Goal: Task Accomplishment & Management: Manage account settings

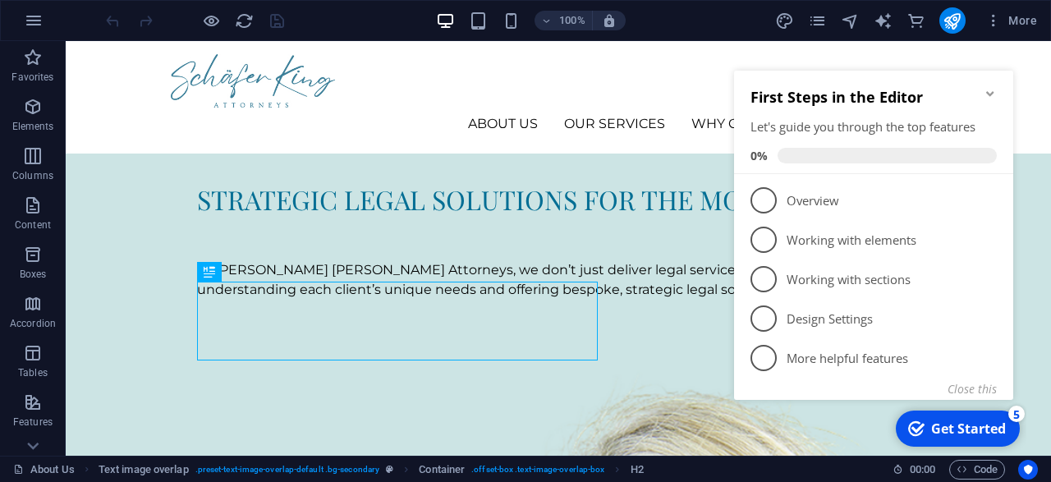
click at [991, 99] on icon "Minimize checklist" at bounding box center [989, 93] width 13 height 13
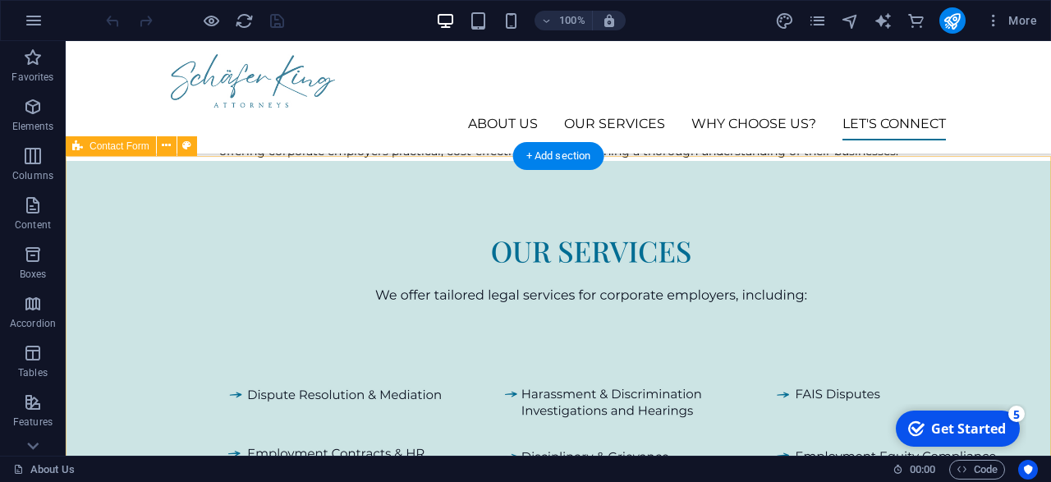
scroll to position [1747, 0]
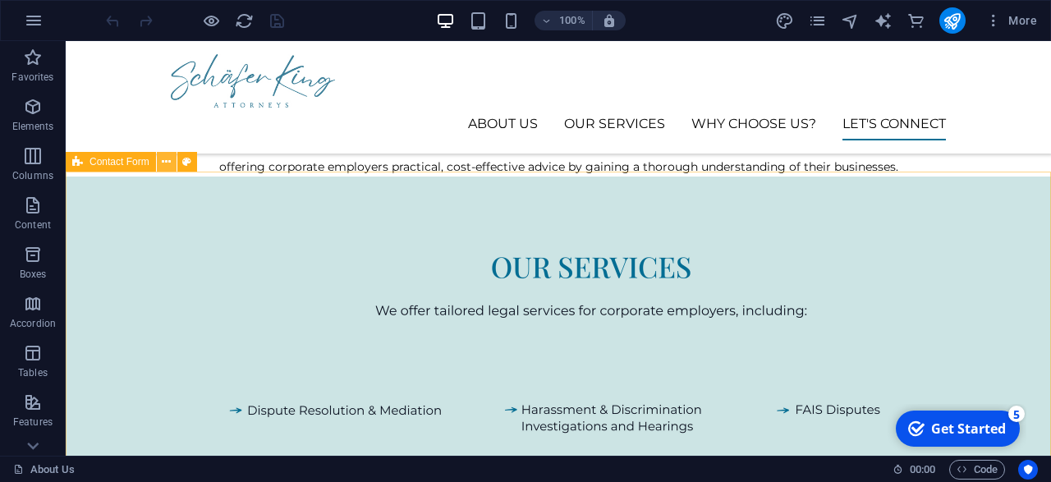
click at [168, 163] on icon at bounding box center [166, 161] width 9 height 17
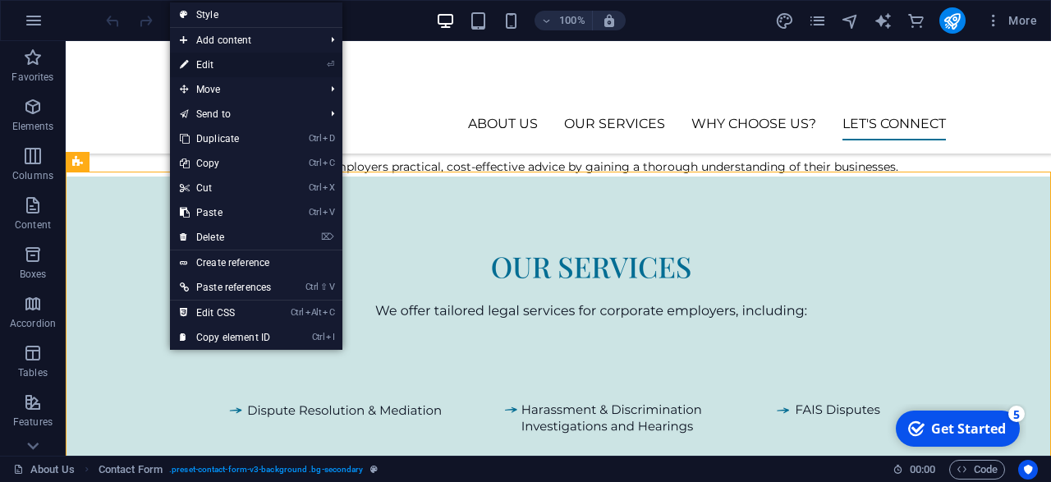
click at [281, 71] on link "⏎ Edit" at bounding box center [225, 65] width 111 height 25
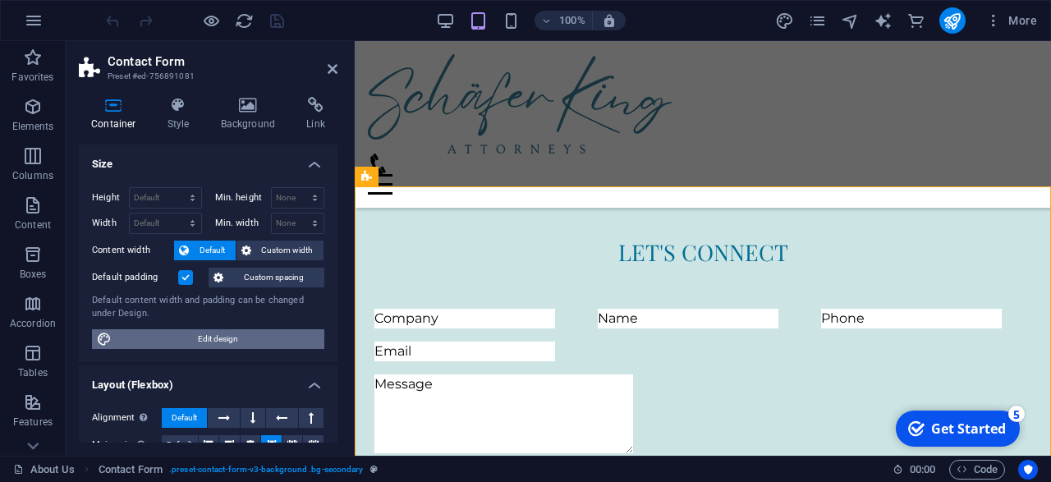
scroll to position [0, 0]
click at [337, 66] on icon at bounding box center [332, 68] width 10 height 13
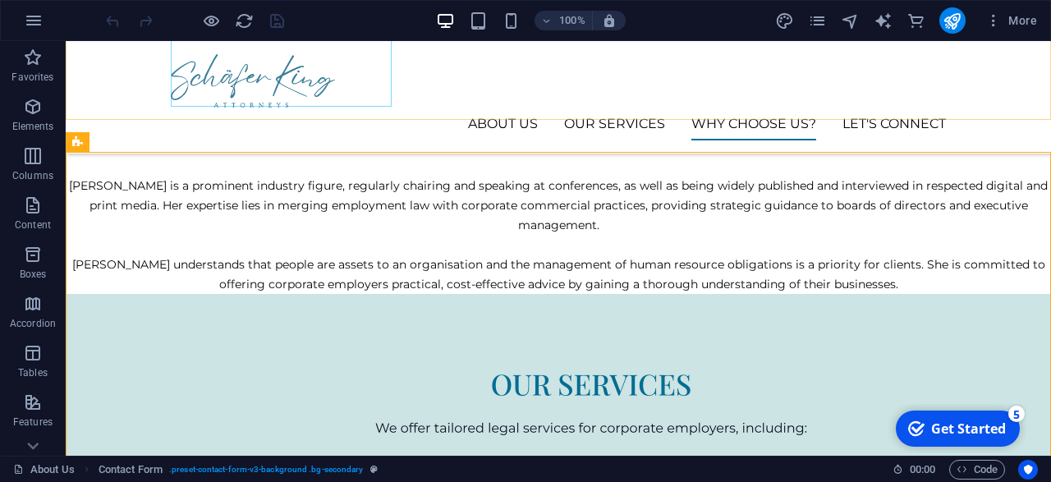
scroll to position [1747, 0]
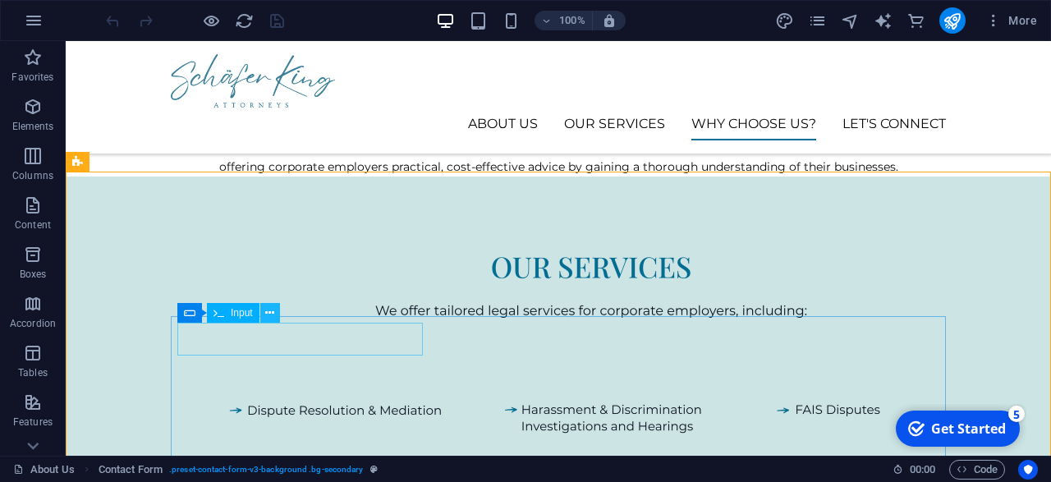
click at [263, 309] on button at bounding box center [270, 313] width 20 height 20
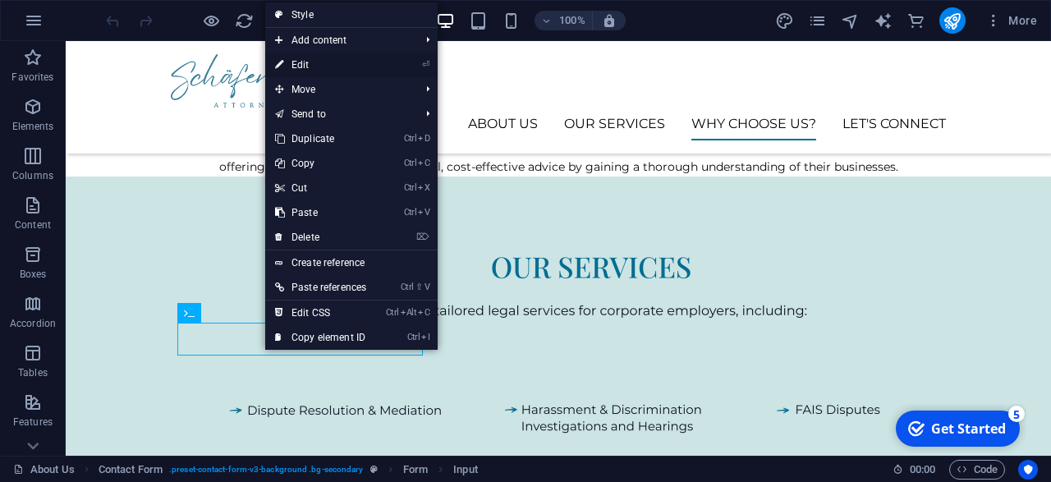
click at [405, 69] on li "⏎ Edit" at bounding box center [351, 65] width 172 height 25
click at [318, 66] on link "⏎ Edit" at bounding box center [320, 65] width 111 height 25
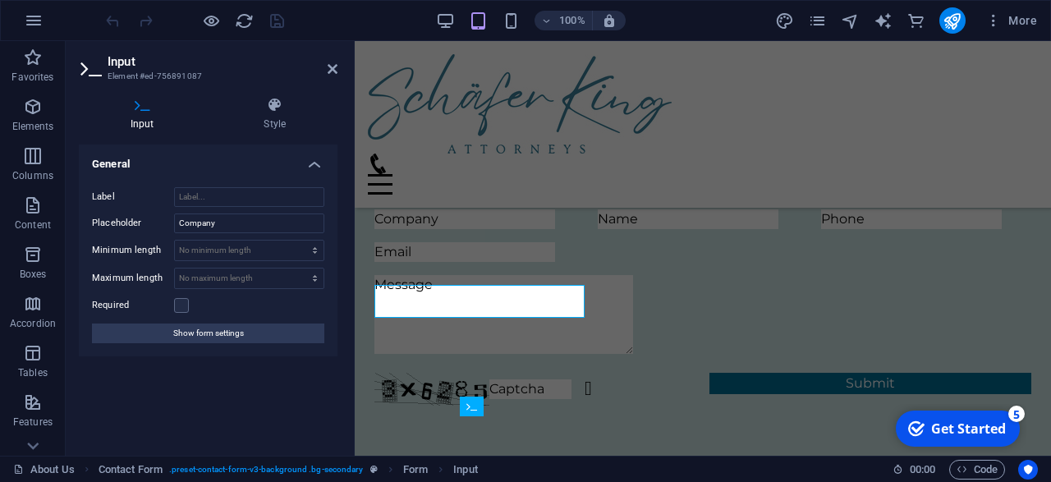
scroll to position [1648, 0]
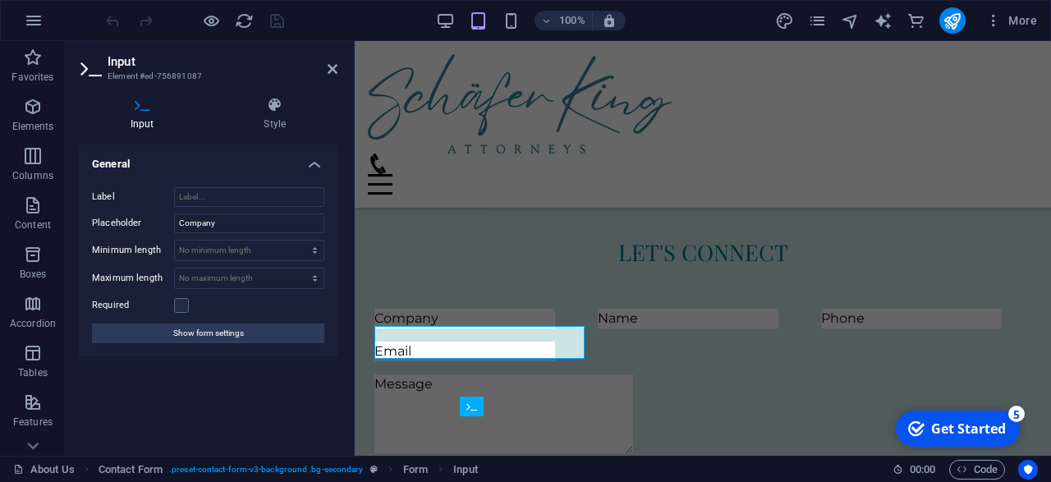
click at [337, 69] on aside "Input Element #ed-756891087 Input Style General Label Placeholder Company Minim…" at bounding box center [210, 248] width 289 height 414
drag, startPoint x: 335, startPoint y: 69, endPoint x: 201, endPoint y: 146, distance: 154.4
click at [335, 69] on icon at bounding box center [332, 68] width 10 height 13
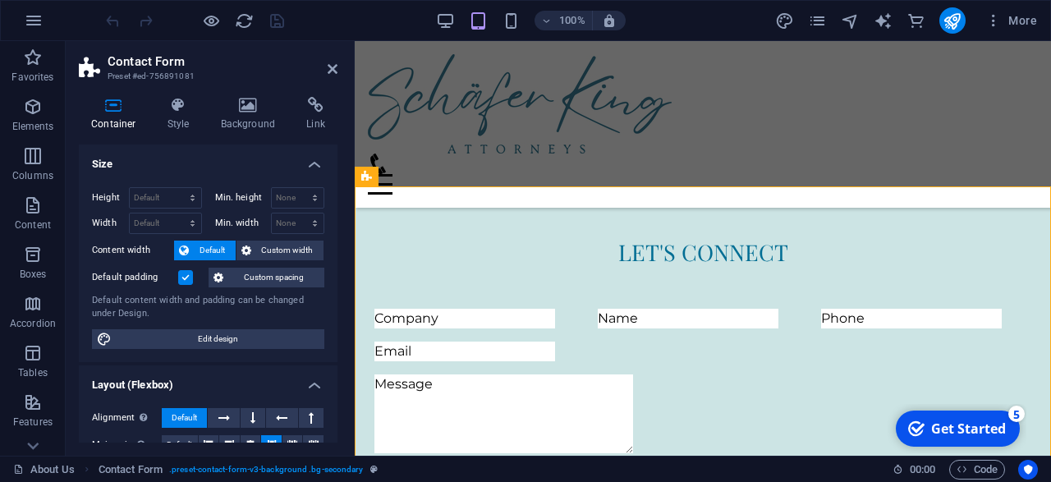
click at [183, 132] on div "Container Style Background Link Size Height Default px rem % vh vw Min. height …" at bounding box center [208, 270] width 259 height 346
click at [181, 126] on h4 "Style" at bounding box center [181, 114] width 53 height 34
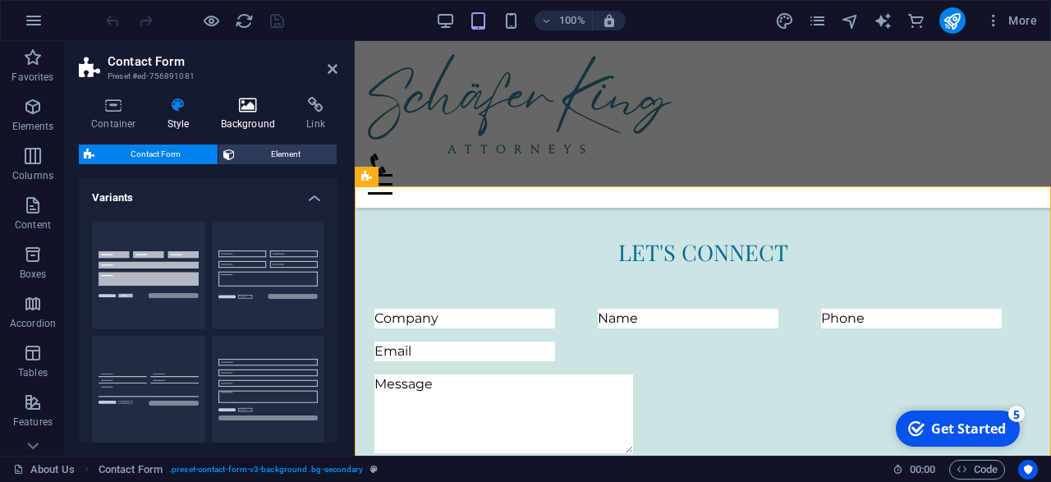
click at [235, 127] on h4 "Background" at bounding box center [251, 114] width 86 height 34
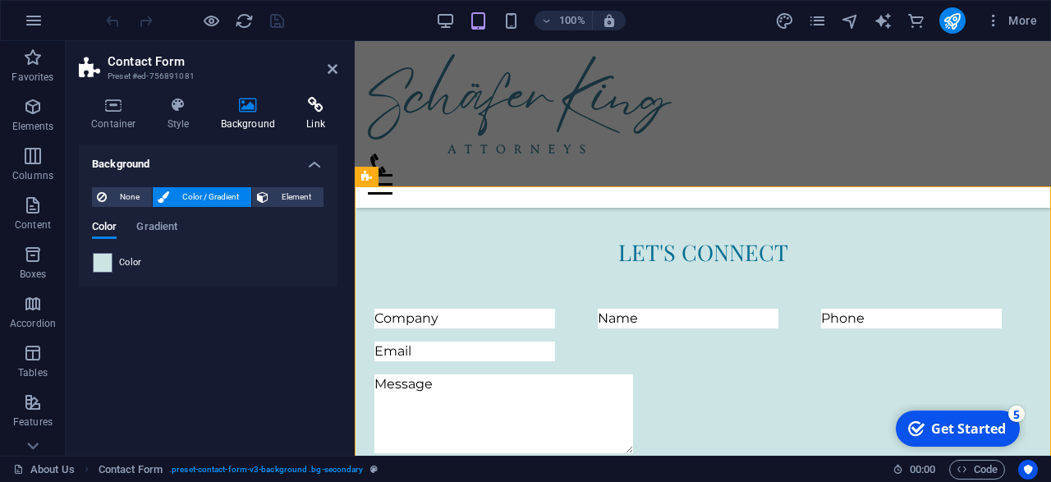
click at [295, 124] on h4 "Link" at bounding box center [315, 114] width 43 height 34
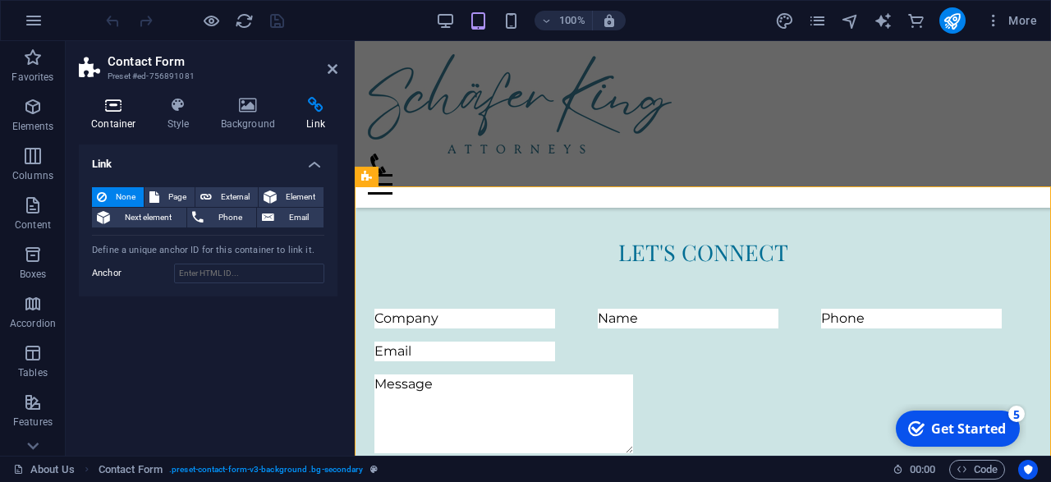
click at [121, 113] on h4 "Container" at bounding box center [117, 114] width 76 height 34
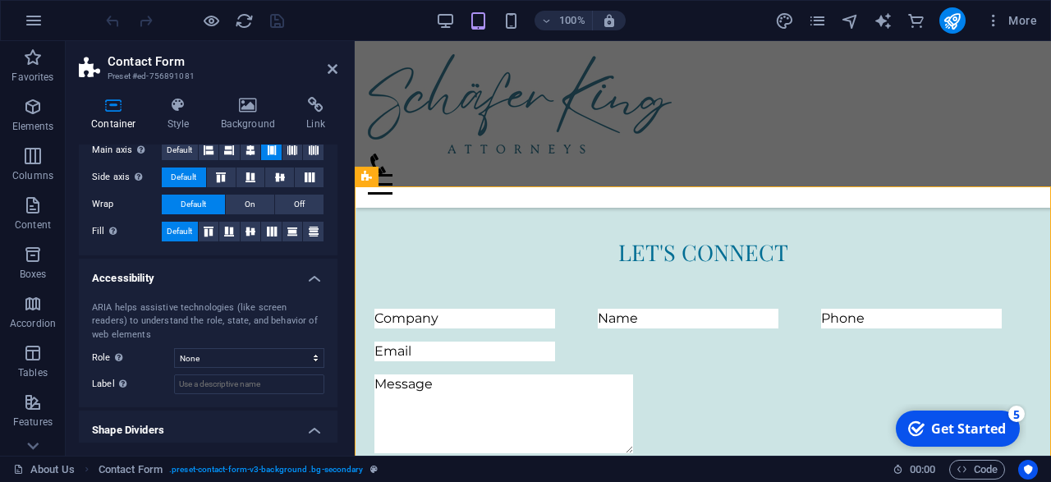
scroll to position [336, 0]
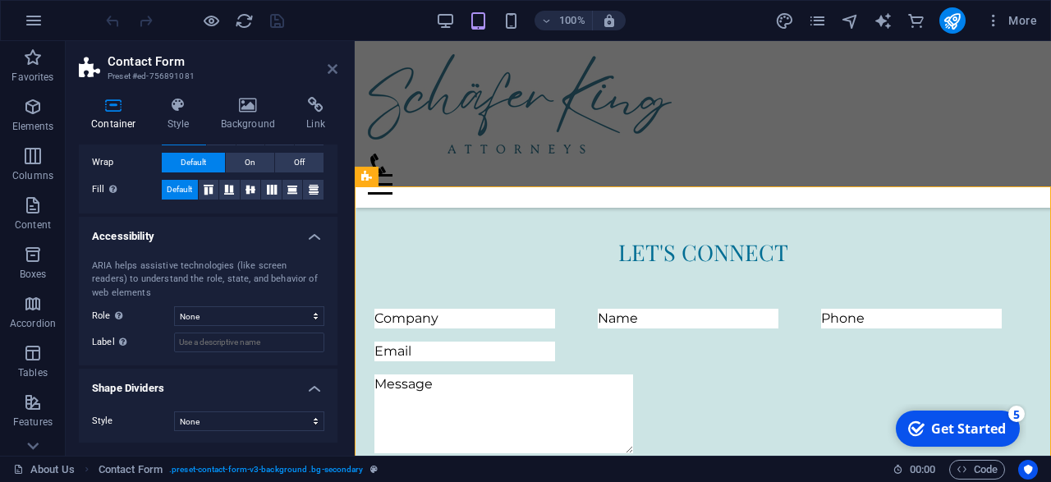
click at [335, 68] on icon at bounding box center [332, 68] width 10 height 13
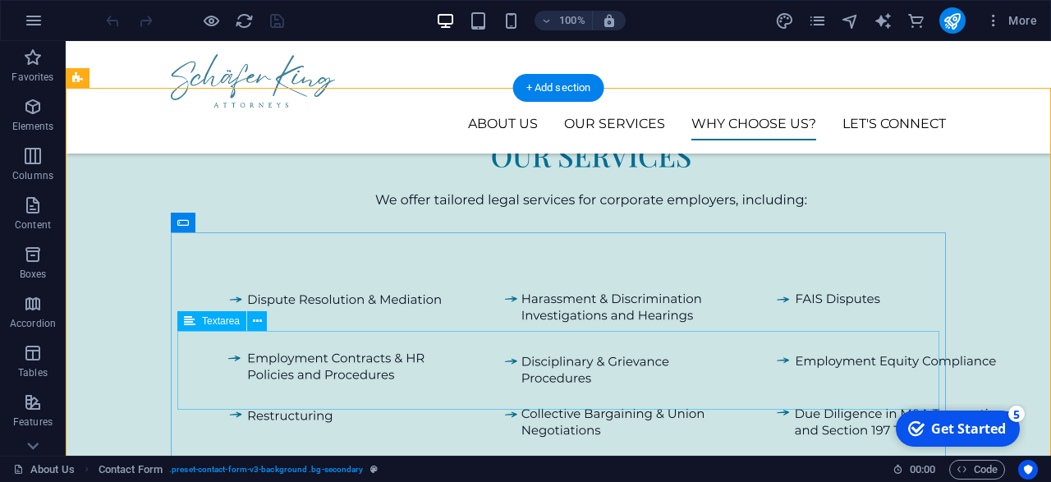
scroll to position [1932, 0]
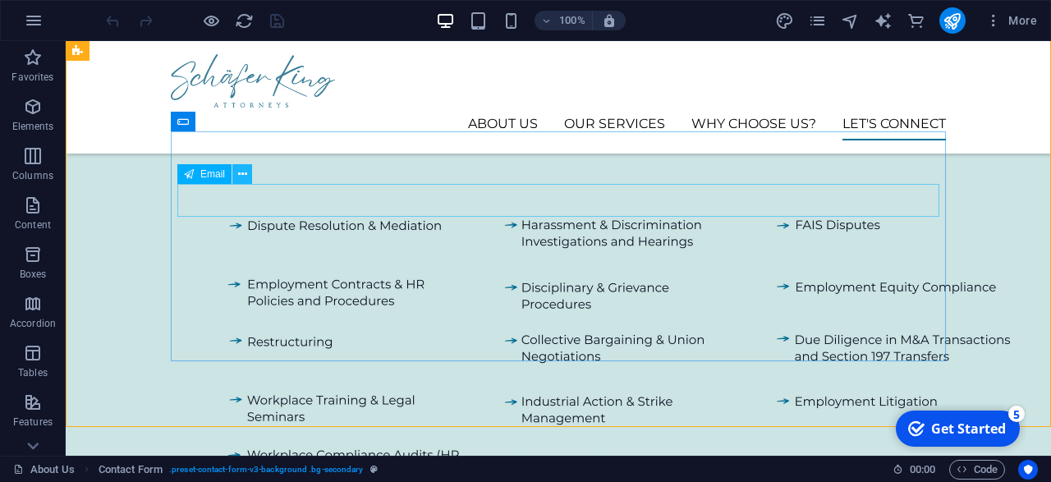
click at [240, 180] on icon at bounding box center [242, 174] width 9 height 17
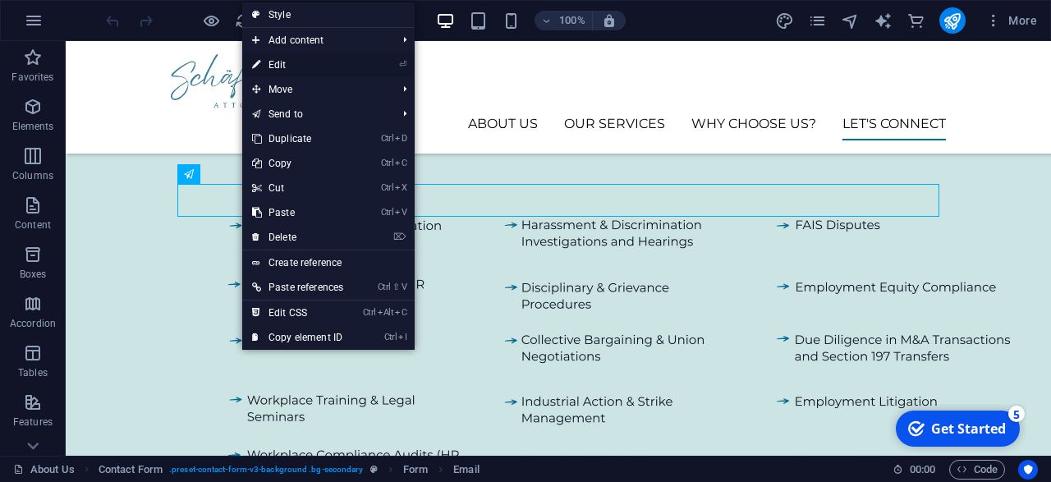
click at [314, 66] on link "⏎ Edit" at bounding box center [297, 65] width 111 height 25
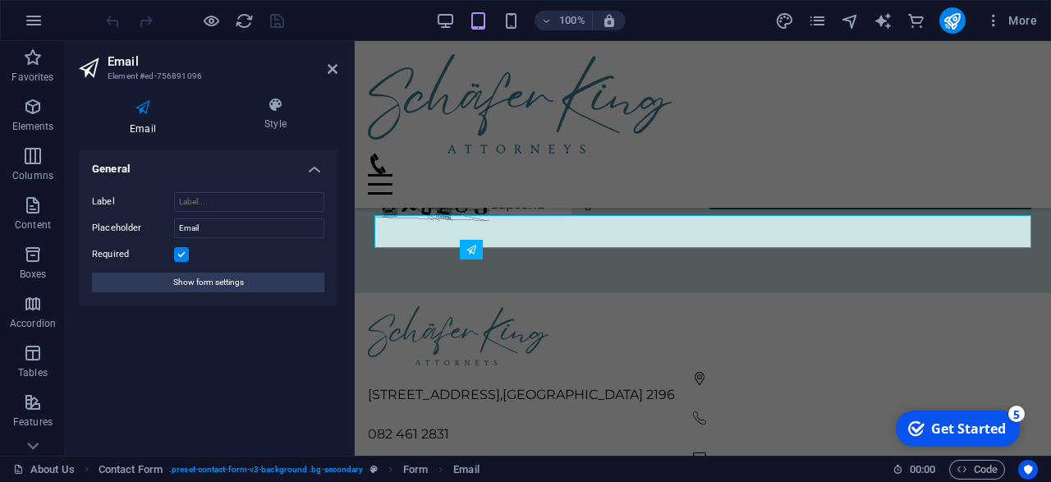
scroll to position [1847, 0]
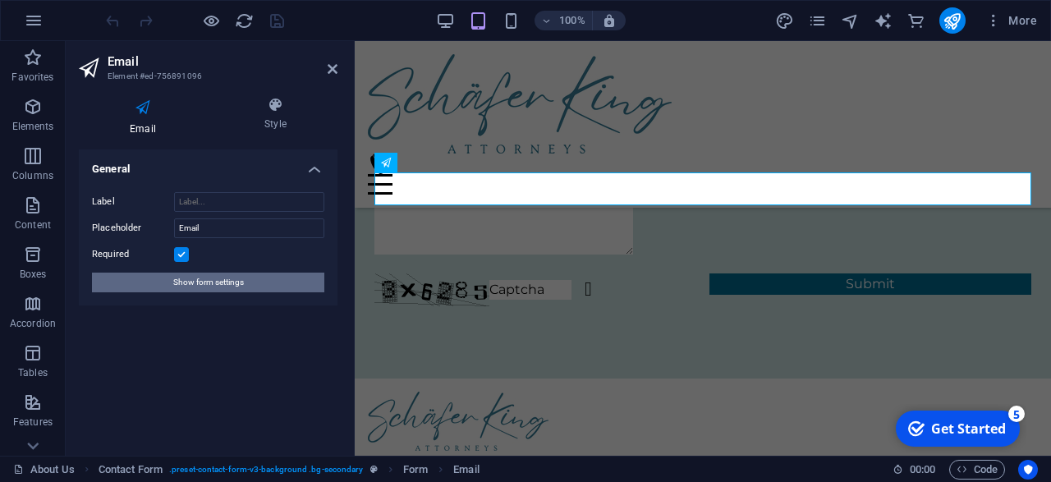
click at [230, 285] on span "Show form settings" at bounding box center [208, 282] width 71 height 20
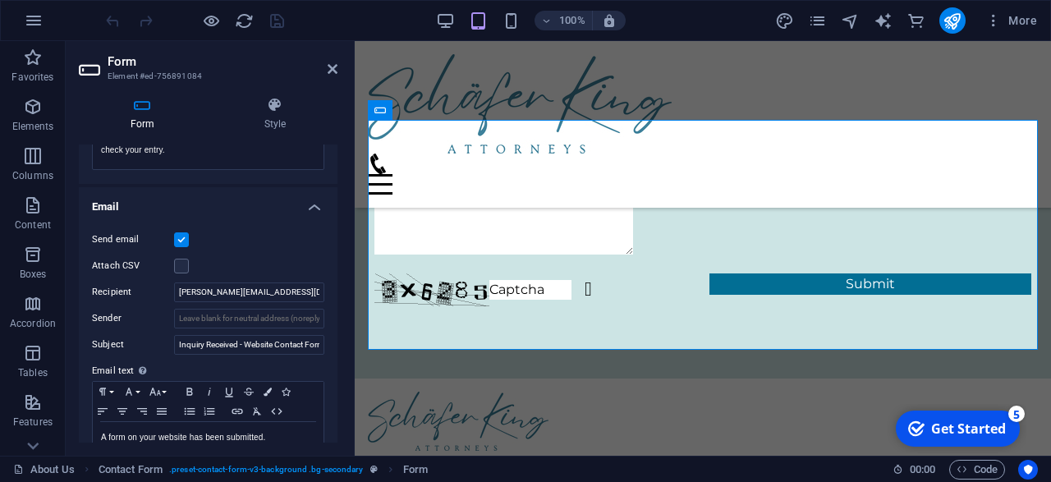
scroll to position [386, 0]
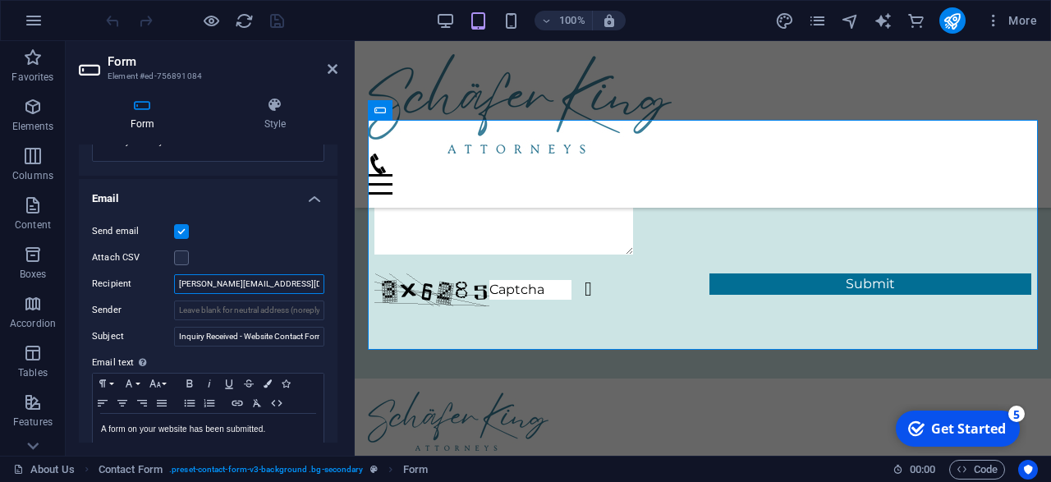
drag, startPoint x: 275, startPoint y: 282, endPoint x: 93, endPoint y: 288, distance: 182.3
click at [174, 288] on input "[PERSON_NAME][EMAIL_ADDRESS][DOMAIN_NAME]" at bounding box center [249, 284] width 150 height 20
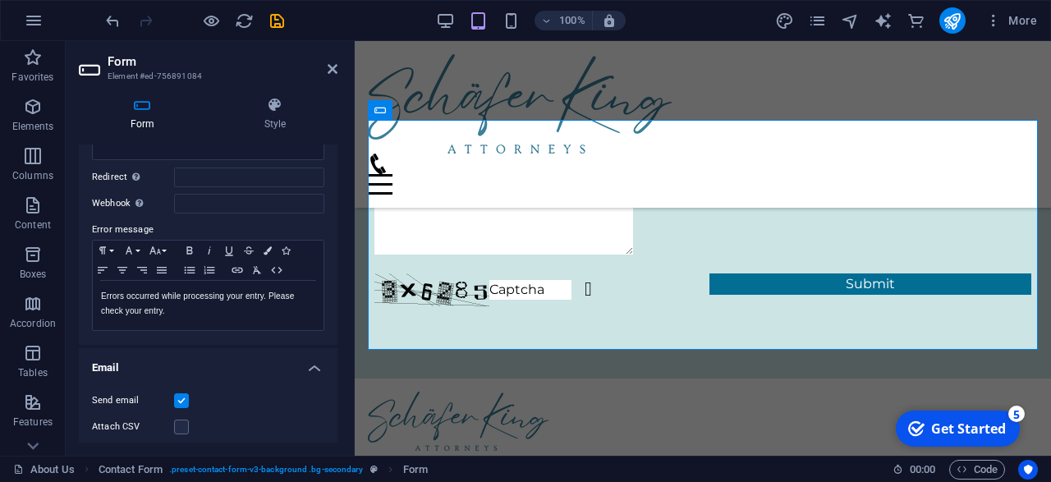
scroll to position [0, 0]
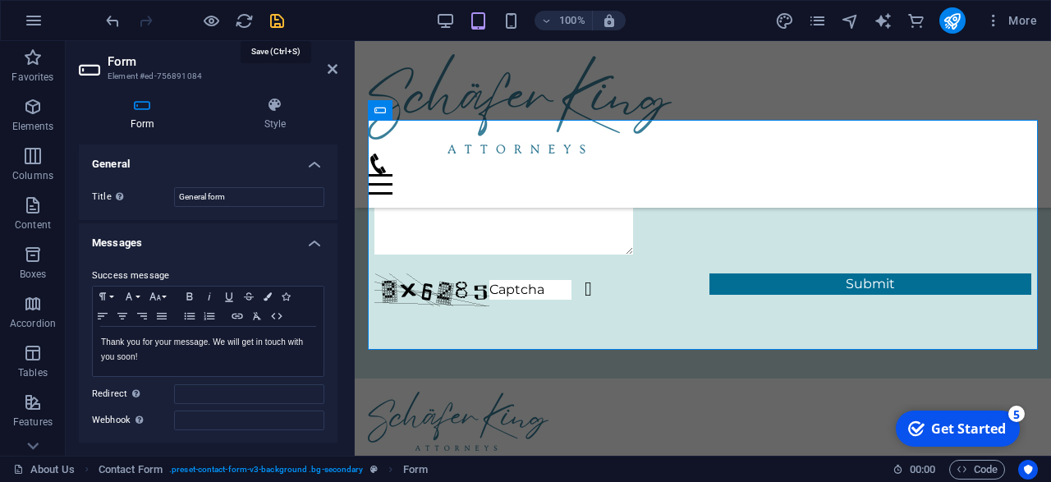
type input "[EMAIL_ADDRESS][DOMAIN_NAME]"
click at [282, 23] on icon "save" at bounding box center [277, 20] width 19 height 19
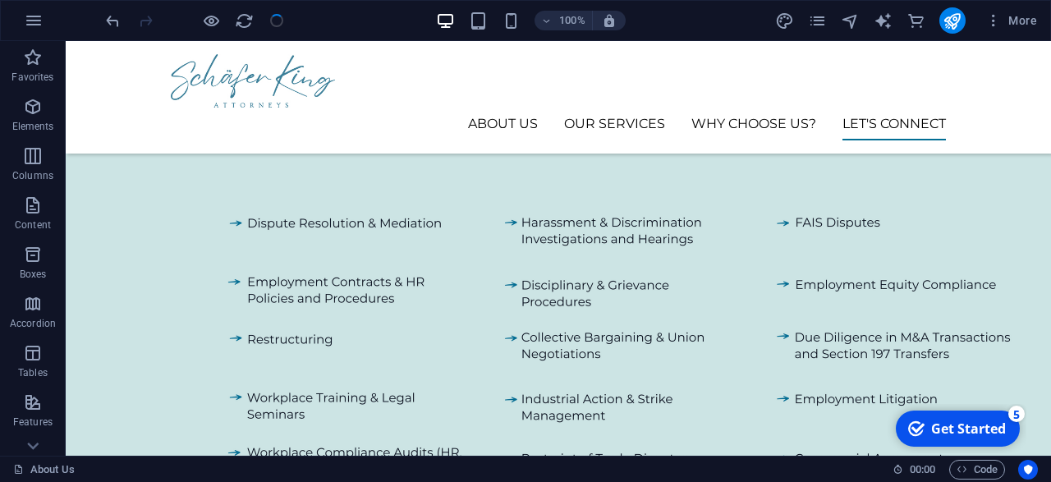
scroll to position [1932, 0]
click at [951, 14] on icon "publish" at bounding box center [951, 20] width 19 height 19
